Goal: Answer question/provide support

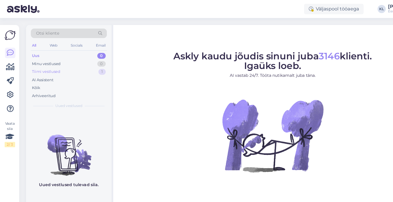
click at [37, 63] on div "Tiimi vestlused" at bounding box center [41, 64] width 25 height 5
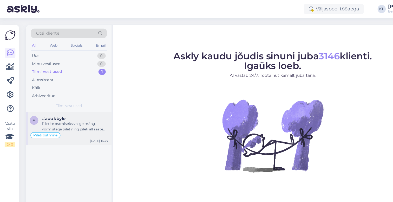
click at [50, 115] on div "Piletite ostmiseks valige mäng, vormistage pilet ning pileti all saate ostu lõp…" at bounding box center [66, 112] width 59 height 9
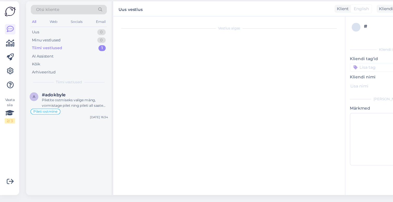
scroll to position [149, 0]
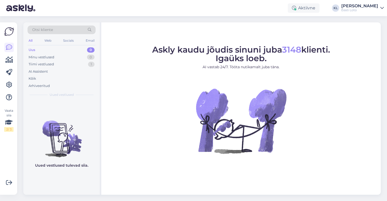
click at [52, 28] on span "Otsi kliente" at bounding box center [42, 29] width 21 height 5
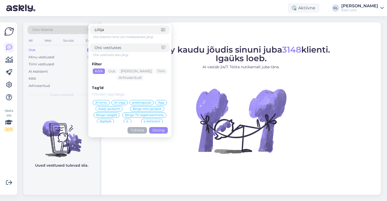
type input "Liilija"
click at [160, 128] on button "Otsing" at bounding box center [158, 130] width 19 height 6
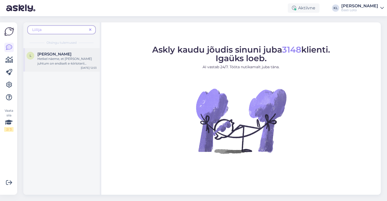
click at [74, 59] on div "Hetkel näeme, et [PERSON_NAME] juhtum on endiselt e-kiirloterii teenust pakkuva…" at bounding box center [66, 60] width 59 height 9
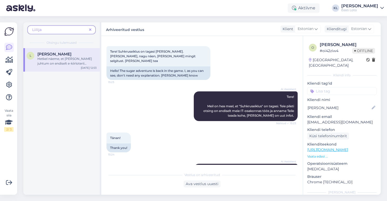
scroll to position [1398, 0]
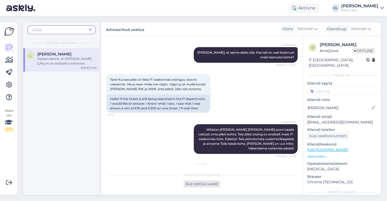
click at [211, 186] on div "Ava vestlus uuesti" at bounding box center [202, 183] width 37 height 7
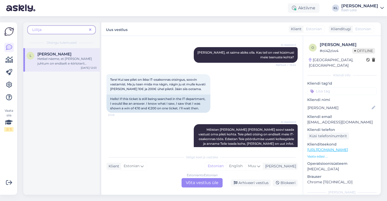
click at [191, 183] on div "Estonian to Estonian Võta vestlus üle" at bounding box center [202, 182] width 41 height 9
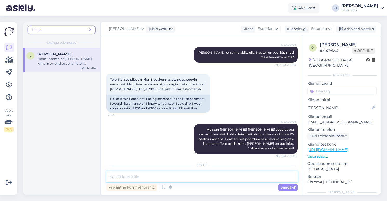
click at [150, 177] on textarea at bounding box center [202, 176] width 191 height 11
paste textarea "Loremipsum dolorsi Ametco adipisci elitseddo, ei tempo incidid utla etdolor mag…"
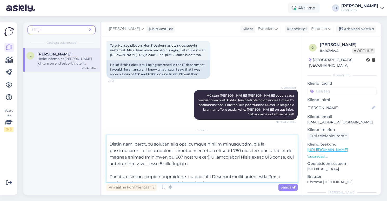
scroll to position [107, 0]
type textarea "Loremipsum dolorsi Ametco adipisci elitseddo, ei tempo incidid utla etdolor mag…"
click at [283, 188] on span "Saada" at bounding box center [288, 187] width 15 height 5
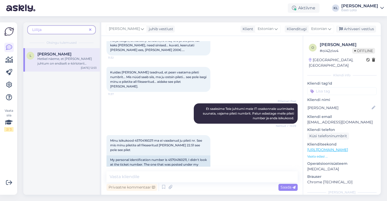
scroll to position [740, 0]
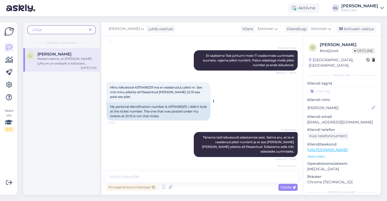
click at [144, 85] on span "Minu isikukood 45704160211 ma ei vaadanud ju pileti nr. See mis minu piletite a…" at bounding box center [156, 91] width 93 height 13
copy span "45704160211"
click at [90, 29] on icon at bounding box center [90, 30] width 2 height 4
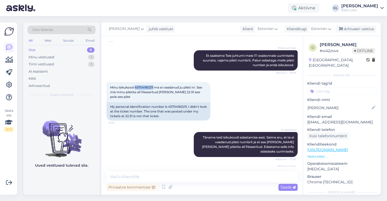
click at [72, 28] on div "Otsi kliente" at bounding box center [62, 29] width 68 height 9
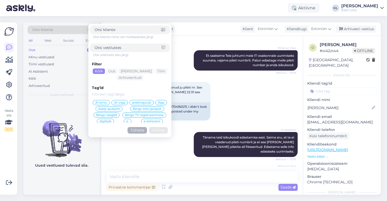
click at [52, 29] on span "Otsi kliente" at bounding box center [42, 29] width 21 height 5
click at [114, 30] on input at bounding box center [128, 29] width 67 height 5
type input "[PERSON_NAME]"
click at [159, 130] on button "Otsing" at bounding box center [158, 130] width 19 height 6
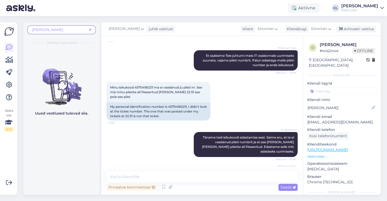
click at [89, 29] on icon at bounding box center [90, 30] width 2 height 4
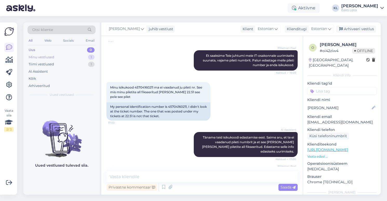
click at [63, 55] on div "Minu vestlused 1" at bounding box center [62, 57] width 68 height 7
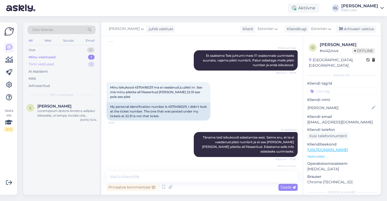
click at [64, 63] on div "Tiimi vestlused 1" at bounding box center [62, 64] width 68 height 7
click at [65, 56] on div "Minu vestlused 1" at bounding box center [62, 57] width 68 height 7
click at [60, 108] on div at bounding box center [66, 112] width 59 height 9
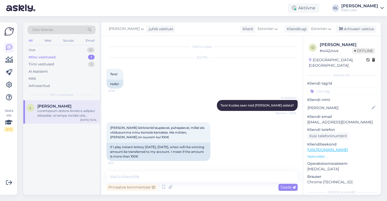
scroll to position [0, 0]
click at [55, 57] on div "Minu vestlused 1" at bounding box center [62, 57] width 68 height 7
click at [79, 54] on div "Minu vestlused 1" at bounding box center [62, 57] width 68 height 7
click at [77, 48] on div "Uus 1" at bounding box center [62, 49] width 68 height 7
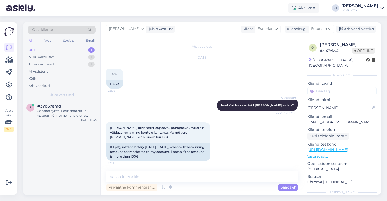
click at [137, 11] on div "Aktiivne KL [PERSON_NAME] Eesti Loto" at bounding box center [193, 8] width 387 height 16
click at [70, 29] on div "Otsi kliente" at bounding box center [62, 29] width 68 height 9
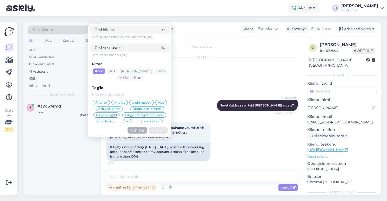
click at [119, 45] on input at bounding box center [128, 47] width 67 height 5
paste input "46908140312"
type input "46908140312"
click at [163, 130] on button "Otsing" at bounding box center [158, 130] width 19 height 6
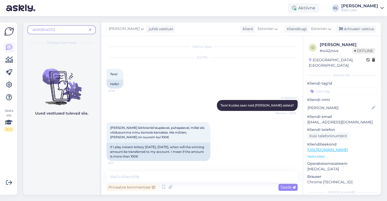
click at [90, 28] on span at bounding box center [90, 29] width 6 height 5
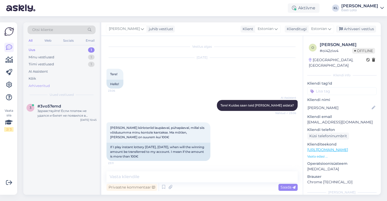
click at [48, 85] on div "Arhiveeritud" at bounding box center [39, 85] width 21 height 5
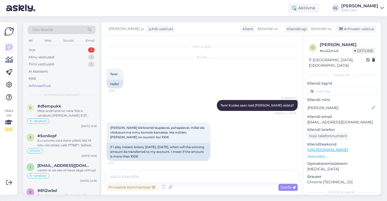
click at [72, 29] on div "Otsi kliente" at bounding box center [62, 29] width 68 height 9
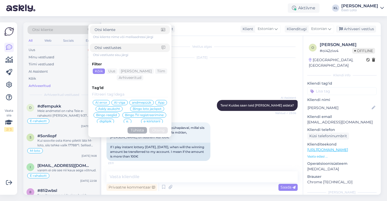
click at [110, 47] on input at bounding box center [128, 47] width 67 height 5
type input "[PERSON_NAME]"
click at [161, 129] on button "Otsing" at bounding box center [158, 130] width 19 height 6
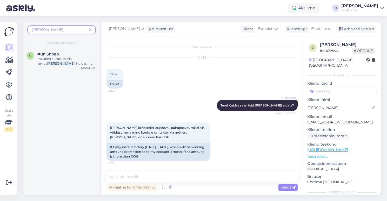
click at [91, 30] on icon at bounding box center [90, 30] width 2 height 4
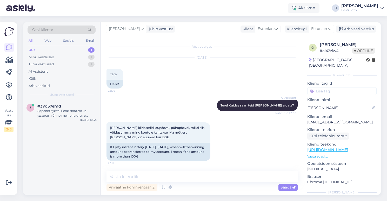
click at [86, 31] on div "Otsi kliente" at bounding box center [62, 29] width 68 height 9
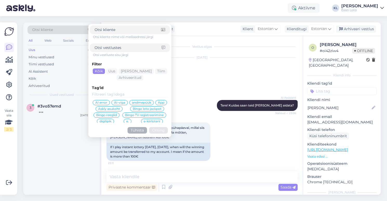
click at [113, 45] on input at bounding box center [128, 47] width 67 height 5
click at [100, 48] on input "Kanina" at bounding box center [128, 47] width 67 height 5
type input "Kalnina"
click at [155, 132] on button "Otsing" at bounding box center [158, 130] width 19 height 6
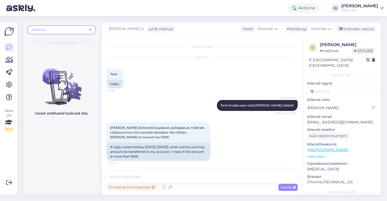
click at [80, 30] on span "Kalnina" at bounding box center [59, 29] width 55 height 5
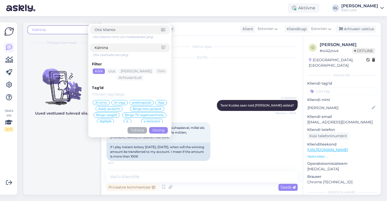
drag, startPoint x: 126, startPoint y: 48, endPoint x: 65, endPoint y: 44, distance: 61.2
click at [65, 44] on div "Kalnina Otsi kliente nime või meiliaadressi järgi [GEOGRAPHIC_DATA] Otsi vestlu…" at bounding box center [61, 35] width 76 height 26
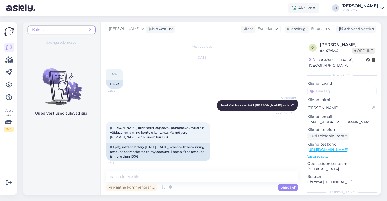
click at [63, 31] on span "Kalnina" at bounding box center [59, 29] width 55 height 5
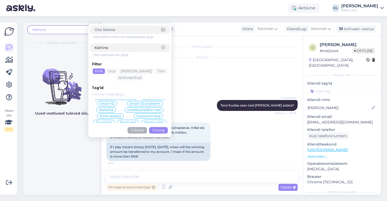
scroll to position [136, 0]
click at [115, 112] on div "Suhkruseiklus" at bounding box center [110, 109] width 27 height 5
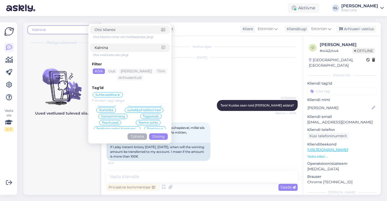
click at [159, 135] on button "Otsing" at bounding box center [158, 136] width 19 height 6
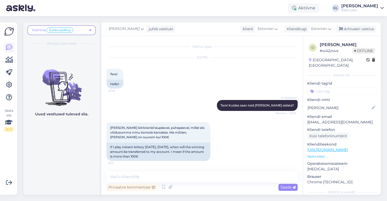
click at [45, 30] on span "Kalnina Suhkruseiklus" at bounding box center [53, 30] width 42 height 5
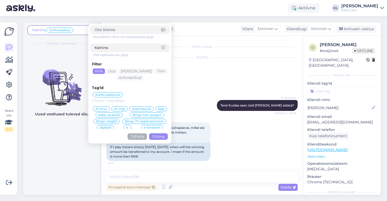
drag, startPoint x: 113, startPoint y: 48, endPoint x: 45, endPoint y: 46, distance: 67.1
click at [45, 46] on div "Kalnina Suhkruseiklus Otsi kliente nime või meiliaadressi järgi [GEOGRAPHIC_DAT…" at bounding box center [61, 35] width 76 height 27
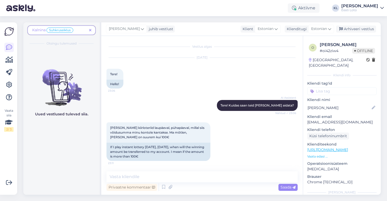
click at [43, 30] on span "Kalnina Suhkruseiklus" at bounding box center [53, 30] width 42 height 5
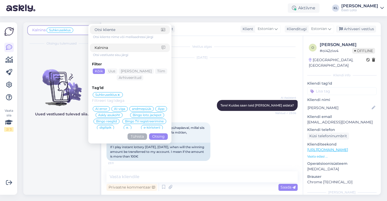
drag, startPoint x: 115, startPoint y: 48, endPoint x: 70, endPoint y: 48, distance: 44.2
click at [71, 48] on div "Kalnina Suhkruseiklus Otsi kliente nime või meiliaadressi järgi [GEOGRAPHIC_DAT…" at bounding box center [61, 35] width 76 height 27
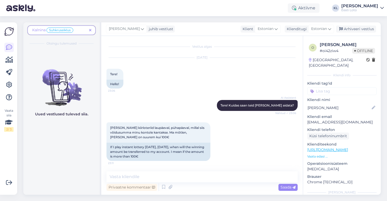
click at [96, 26] on div "Kalnina Suhkruseiklus Otsingu tulemused" at bounding box center [61, 35] width 76 height 27
click at [92, 30] on span at bounding box center [90, 30] width 6 height 5
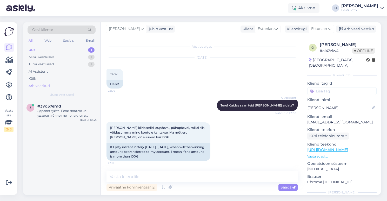
click at [49, 86] on div "Arhiveeritud" at bounding box center [39, 85] width 21 height 5
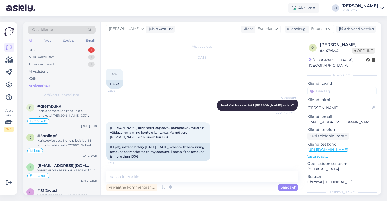
click at [74, 27] on div "Otsi kliente" at bounding box center [62, 29] width 68 height 9
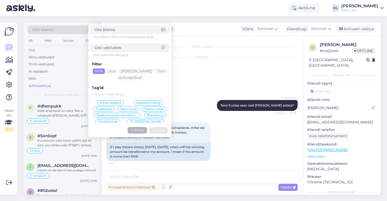
scroll to position [144, 0]
click at [117, 101] on span "Suhkruseiklus" at bounding box center [111, 101] width 22 height 3
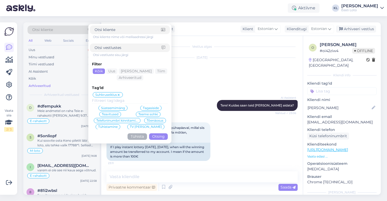
click at [161, 135] on button "Otsing" at bounding box center [158, 136] width 19 height 6
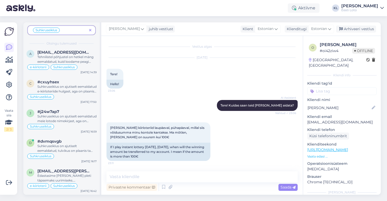
scroll to position [91, 0]
click at [55, 172] on span "[EMAIL_ADDRESS][PERSON_NAME][DOMAIN_NAME]" at bounding box center [64, 170] width 54 height 5
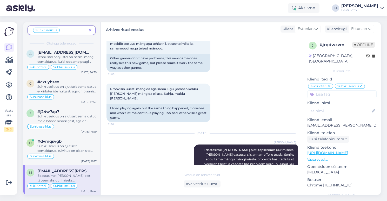
scroll to position [1140, 0]
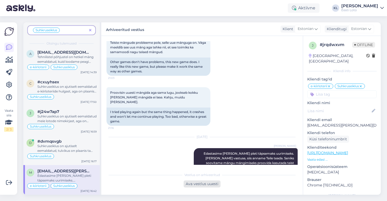
click at [202, 184] on div "Ava vestlus uuesti" at bounding box center [202, 183] width 37 height 7
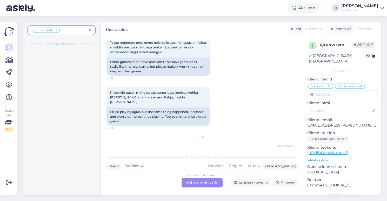
scroll to position [0, 0]
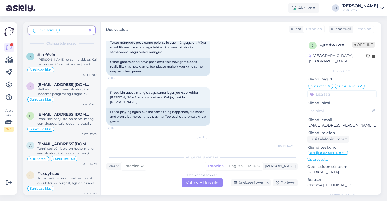
click at [209, 183] on div "Estonian to Estonian Võta vestlus üle" at bounding box center [202, 182] width 41 height 9
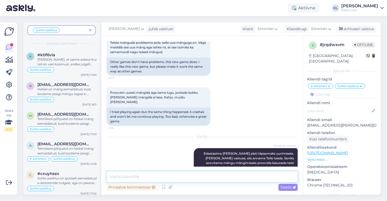
click at [167, 177] on textarea at bounding box center [202, 176] width 191 height 11
paste textarea "Loremipsum dolorsitame Consec adipiscin, el seddo eiusmod temp incidid utla etd…"
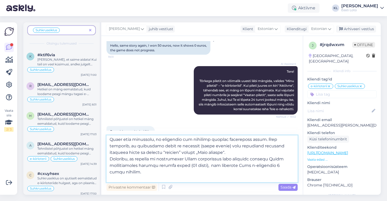
scroll to position [505, 0]
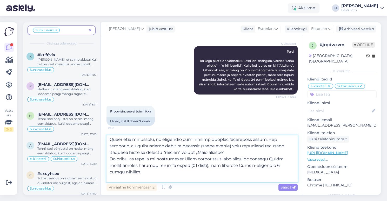
click at [144, 174] on textarea at bounding box center [202, 158] width 191 height 47
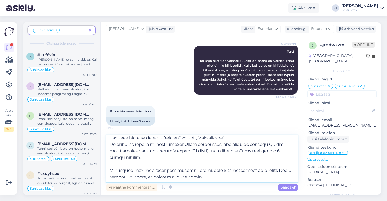
scroll to position [94, 0]
type textarea "Loremipsum dolorsitame Consec adipiscin, el seddo eiusmod temp incidid utla etd…"
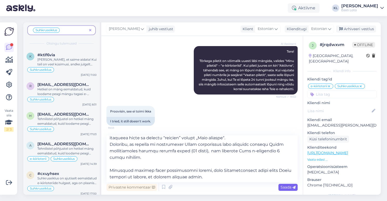
click at [281, 187] on span "Saada" at bounding box center [288, 187] width 15 height 5
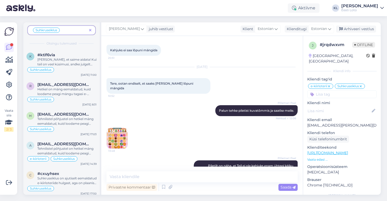
scroll to position [697, 0]
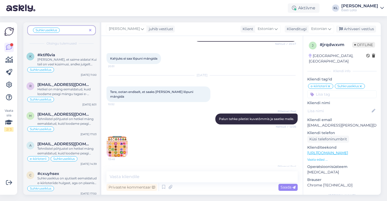
click at [115, 136] on img at bounding box center [117, 146] width 21 height 21
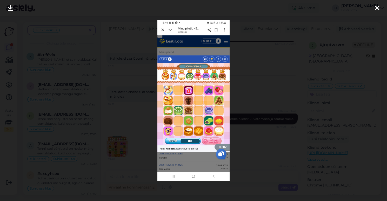
click at [261, 95] on div at bounding box center [193, 100] width 387 height 201
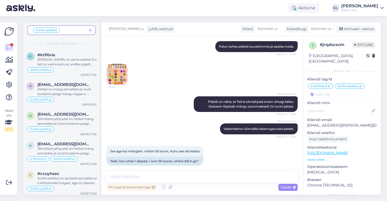
scroll to position [767, 0]
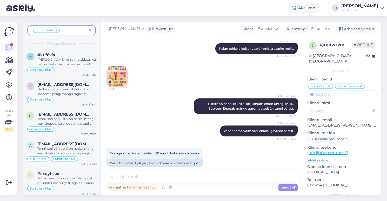
click at [123, 70] on img at bounding box center [117, 76] width 21 height 21
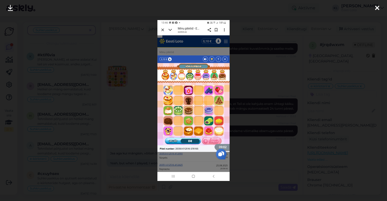
click at [377, 8] on icon at bounding box center [377, 8] width 4 height 7
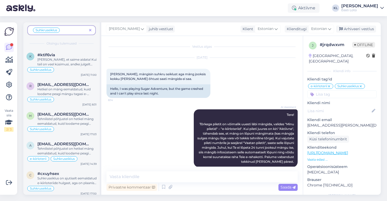
scroll to position [0, 0]
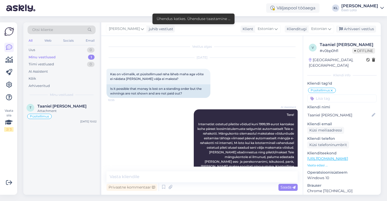
scroll to position [67, 0]
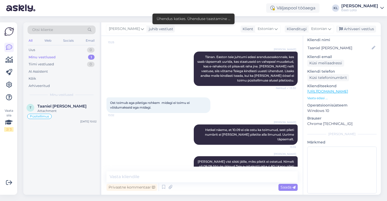
click at [63, 56] on div "Minu vestlused 1" at bounding box center [62, 57] width 68 height 7
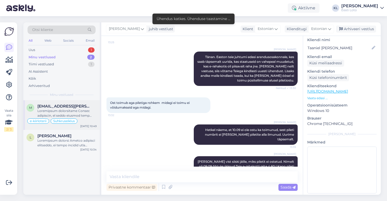
click at [64, 111] on div at bounding box center [66, 112] width 59 height 9
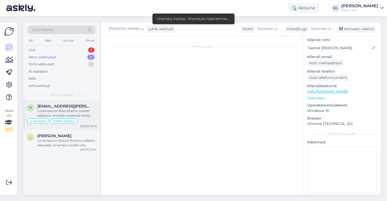
scroll to position [0, 0]
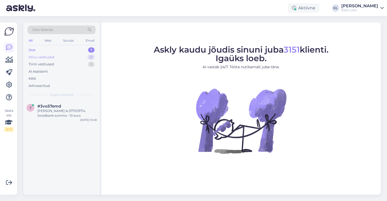
click at [69, 57] on div "Minu vestlused 2" at bounding box center [62, 57] width 68 height 7
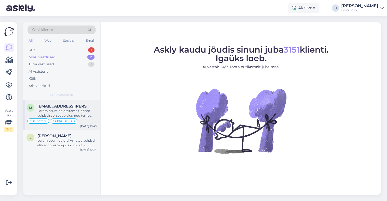
click at [77, 111] on div at bounding box center [66, 112] width 59 height 9
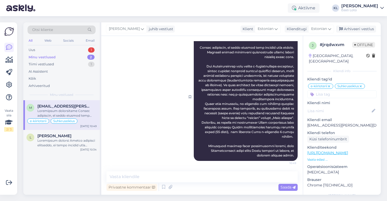
scroll to position [1298, 0]
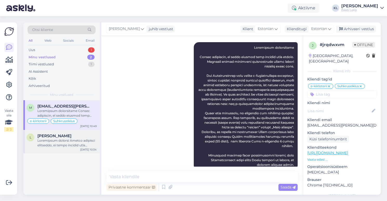
click at [69, 139] on div at bounding box center [66, 142] width 59 height 9
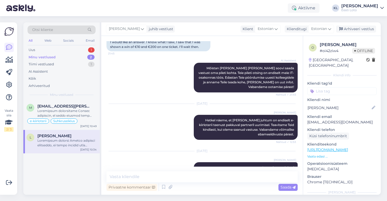
scroll to position [1447, 0]
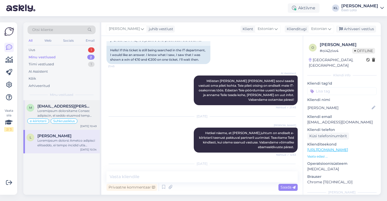
click at [69, 112] on div at bounding box center [66, 112] width 59 height 9
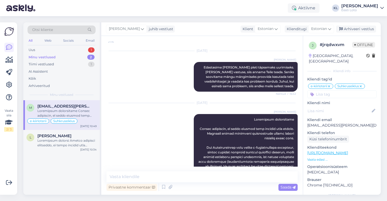
scroll to position [1174, 0]
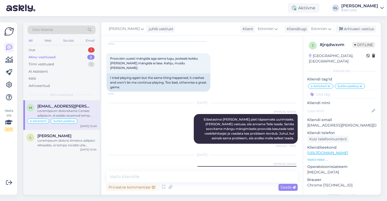
click at [64, 29] on div "Otsi kliente" at bounding box center [62, 29] width 68 height 9
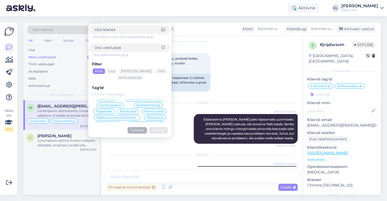
scroll to position [136, 0]
click at [118, 109] on span "Suhkruseiklus" at bounding box center [111, 109] width 22 height 3
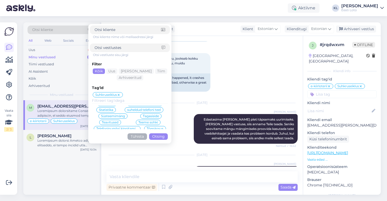
click at [158, 136] on button "Otsing" at bounding box center [158, 136] width 19 height 6
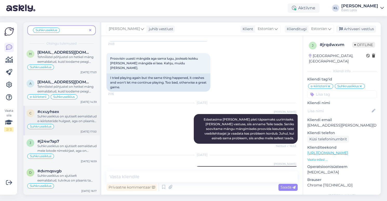
scroll to position [91, 0]
click at [69, 144] on div "Suhkruseiklus on ajutiselt eemaldatud meie lotode nimekirjast, aga on plaanis t…" at bounding box center [66, 147] width 59 height 9
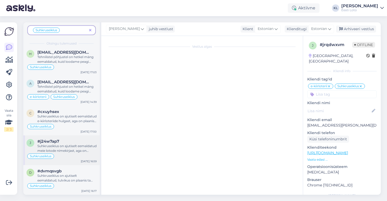
scroll to position [6, 0]
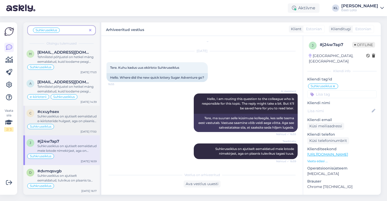
click at [68, 117] on div "Suhkruseiklus on ajutiselt eemaldatud e-kiirloteriide hulgast, aga on plaanis t…" at bounding box center [66, 118] width 59 height 9
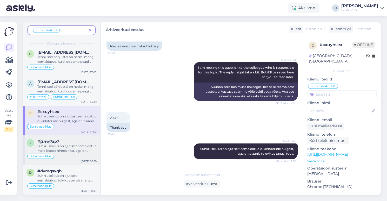
scroll to position [154, 0]
click at [75, 10] on div "Aktiivne KL [PERSON_NAME] Eesti Loto" at bounding box center [193, 8] width 387 height 16
